Goal: Entertainment & Leisure: Consume media (video, audio)

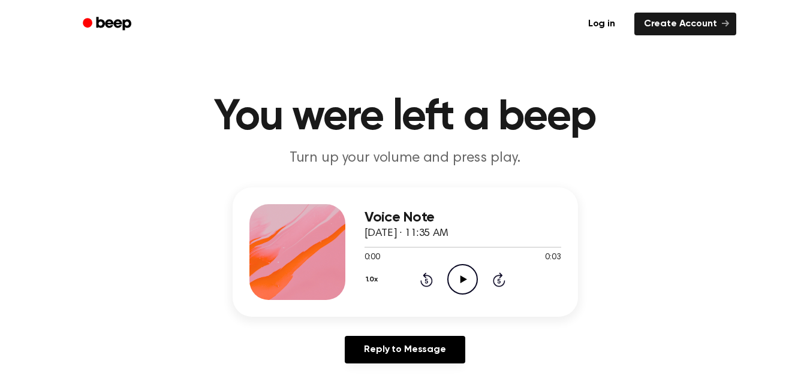
click at [458, 285] on icon "Play Audio" at bounding box center [462, 279] width 31 height 31
click at [458, 285] on icon "Pause Audio" at bounding box center [462, 279] width 31 height 31
click at [468, 283] on icon "Play Audio" at bounding box center [462, 279] width 31 height 31
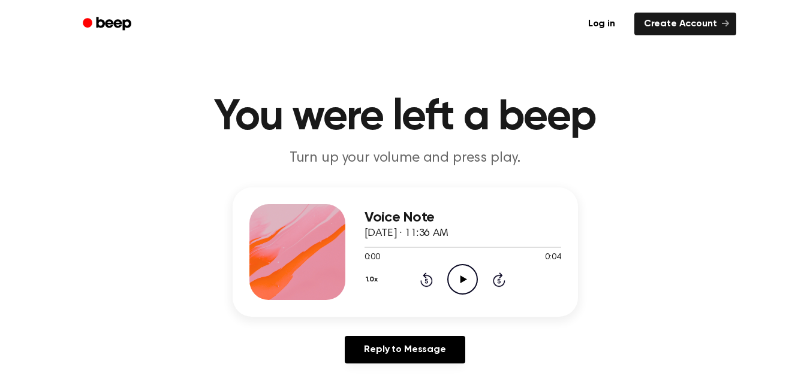
click at [469, 275] on icon "Play Audio" at bounding box center [462, 279] width 31 height 31
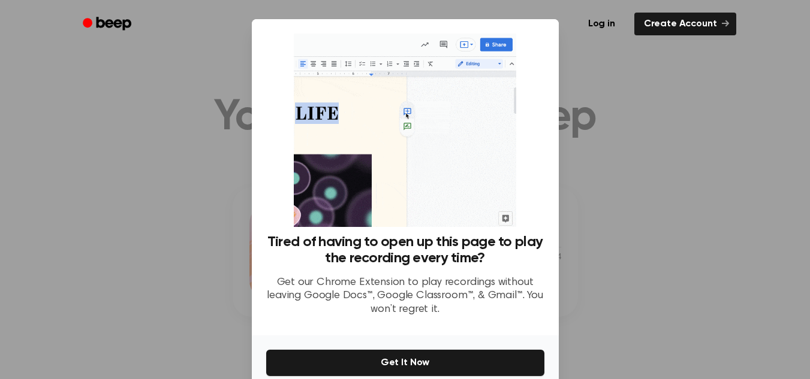
click at [649, 227] on div at bounding box center [405, 189] width 810 height 379
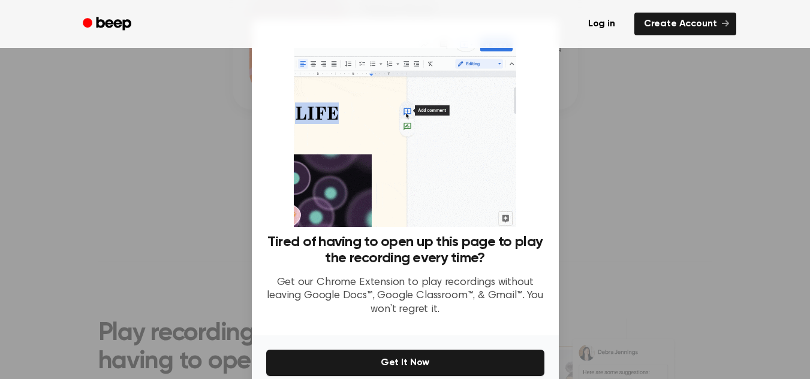
scroll to position [57, 0]
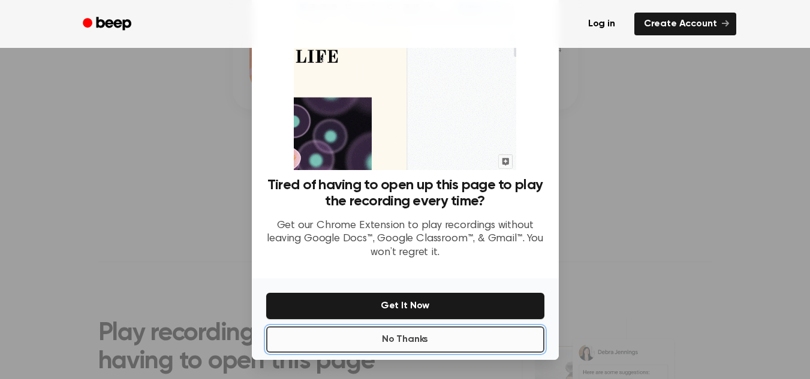
click at [480, 334] on button "No Thanks" at bounding box center [405, 340] width 278 height 26
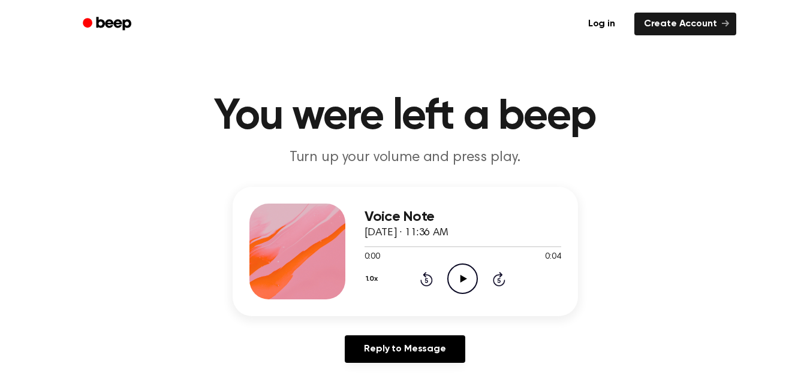
scroll to position [0, 0]
click at [468, 287] on icon "Play Audio" at bounding box center [462, 279] width 31 height 31
click at [456, 280] on icon "Play Audio" at bounding box center [462, 279] width 31 height 31
click at [457, 294] on icon "Play Audio" at bounding box center [462, 279] width 31 height 31
